Goal: Information Seeking & Learning: Check status

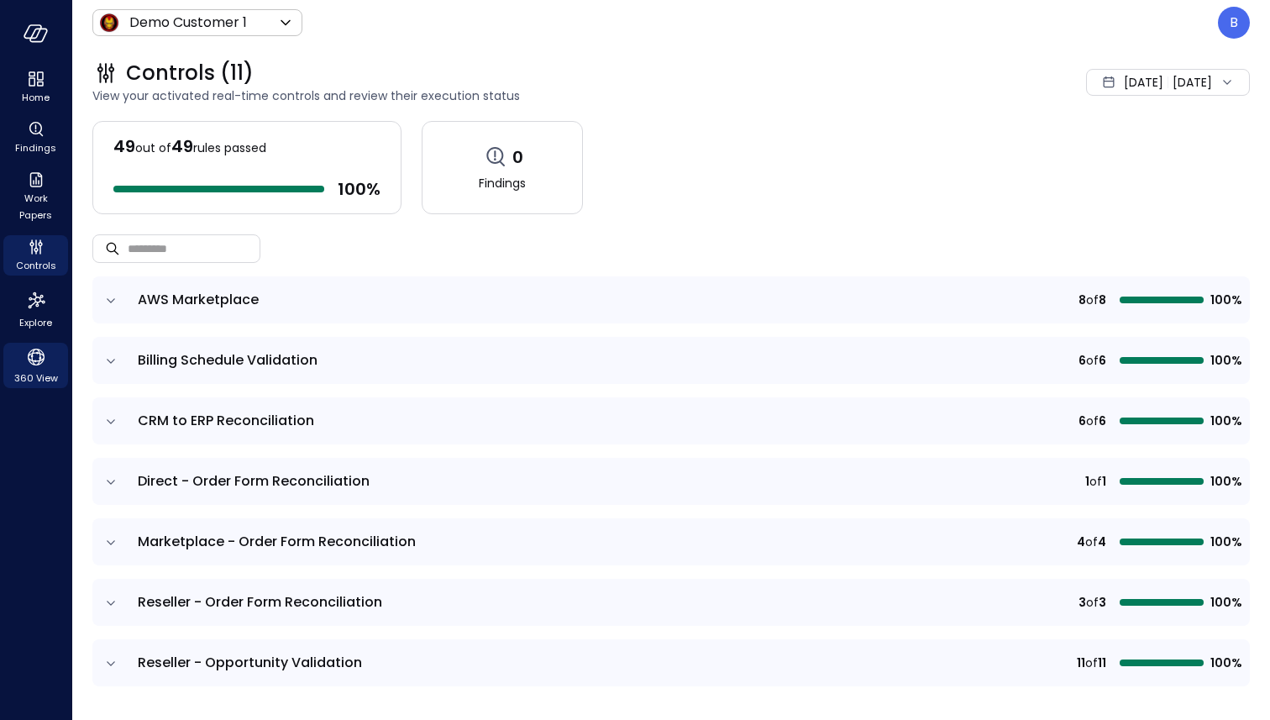
click at [41, 350] on icon "360 View" at bounding box center [36, 356] width 25 height 25
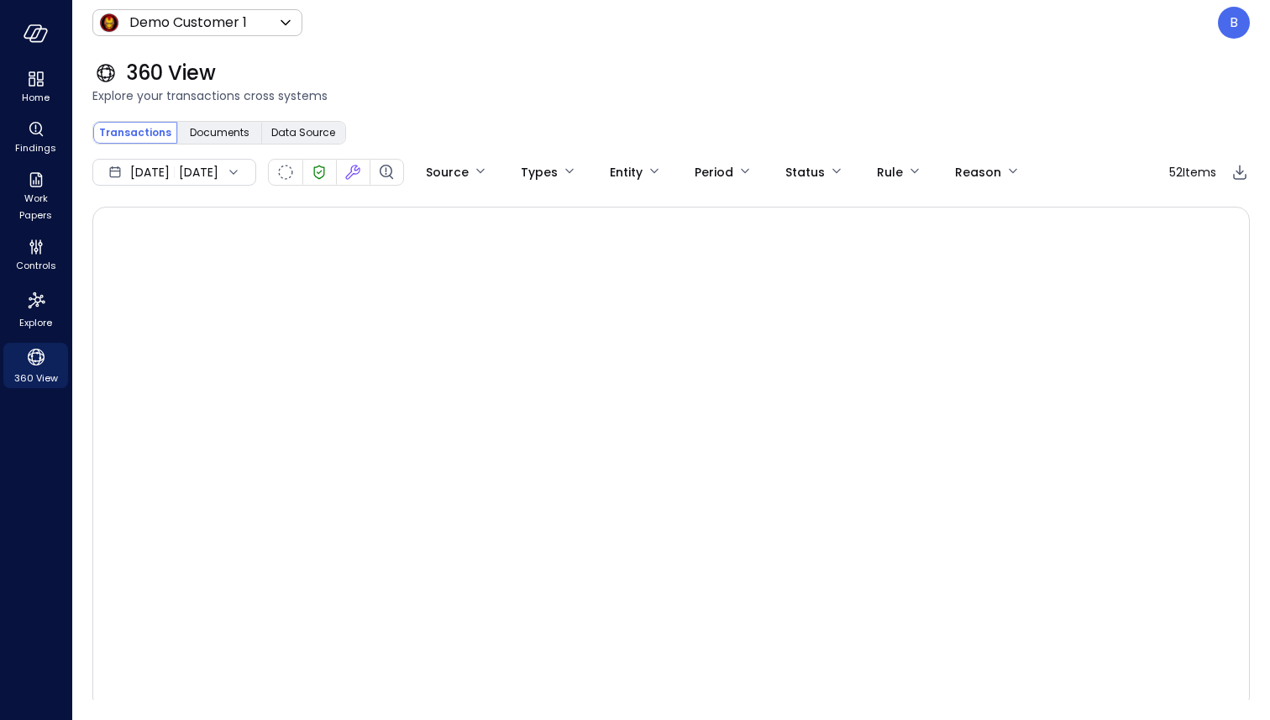
click at [242, 166] on icon at bounding box center [233, 172] width 17 height 17
click at [201, 265] on li "Current Year 2025" at bounding box center [184, 274] width 134 height 28
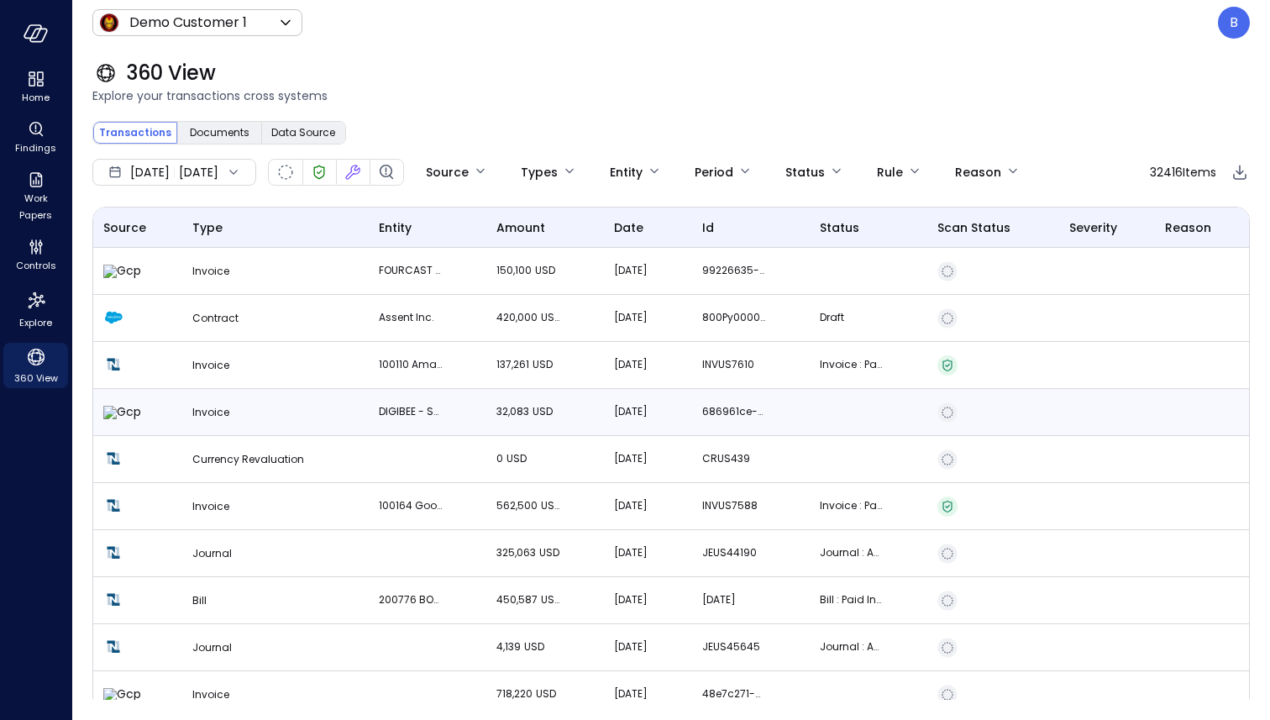
scroll to position [3, 0]
